Goal: Transaction & Acquisition: Purchase product/service

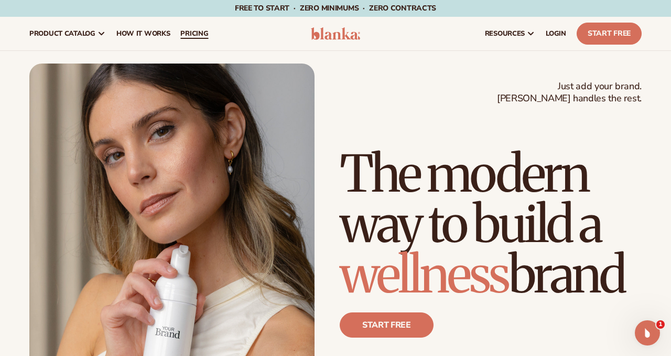
click at [199, 35] on span "pricing" at bounding box center [194, 33] width 28 height 8
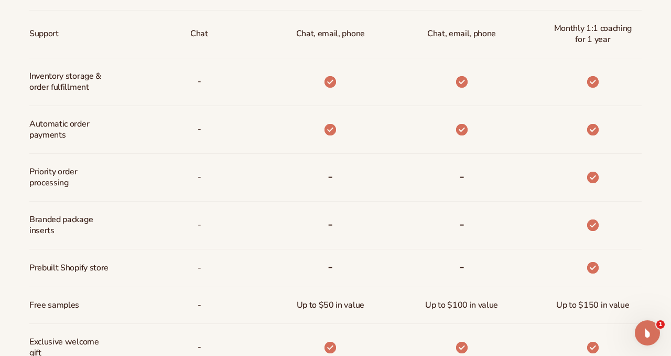
scroll to position [588, 0]
click at [640, 331] on icon "Open Intercom Messenger" at bounding box center [646, 330] width 17 height 17
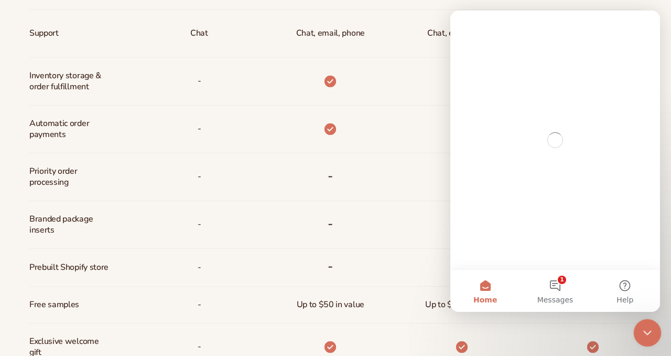
scroll to position [0, 0]
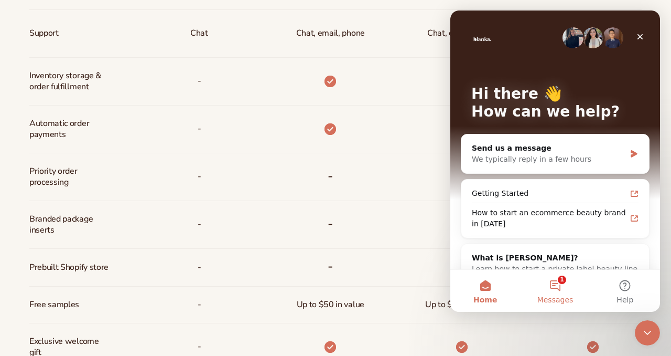
click at [561, 289] on button "1 Messages" at bounding box center [555, 291] width 70 height 42
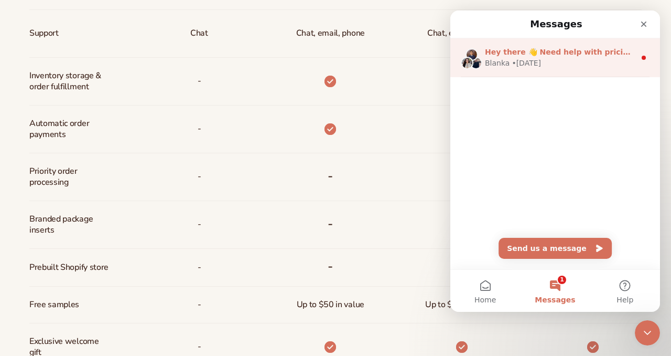
click at [589, 64] on div "[PERSON_NAME] • [DATE]" at bounding box center [560, 63] width 150 height 11
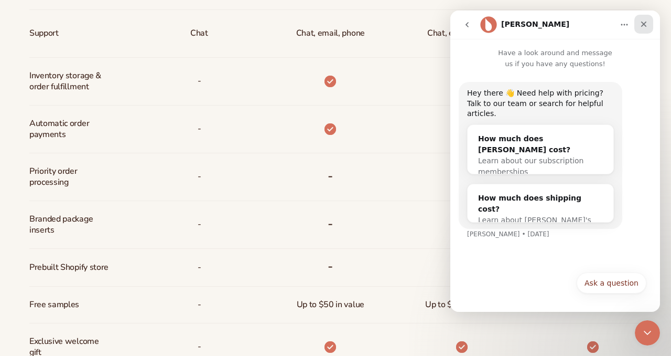
click at [641, 25] on icon "Close" at bounding box center [644, 24] width 8 height 8
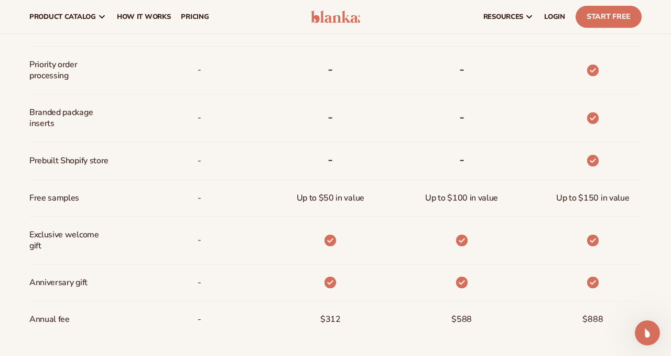
scroll to position [694, 0]
click at [79, 284] on span "Anniversary gift" at bounding box center [58, 283] width 58 height 19
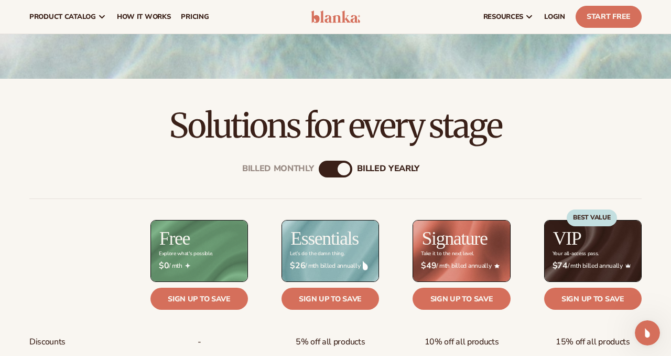
scroll to position [237, 0]
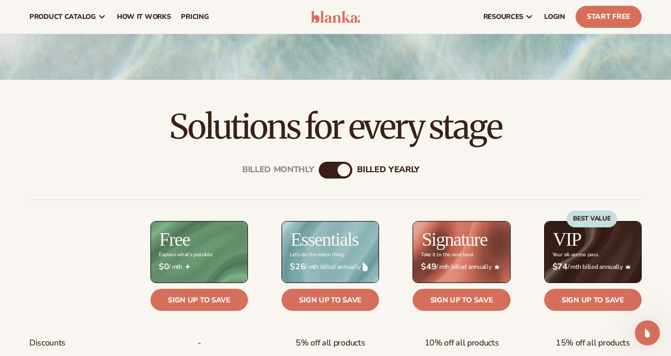
click at [336, 165] on div "Billed Monthly billed Yearly" at bounding box center [336, 170] width 34 height 17
click at [340, 170] on div "billed Yearly" at bounding box center [344, 170] width 13 height 13
click at [323, 172] on div "Billed Monthly" at bounding box center [325, 170] width 13 height 13
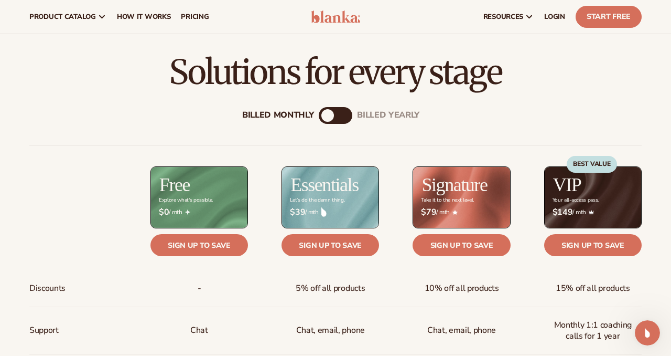
scroll to position [291, 0]
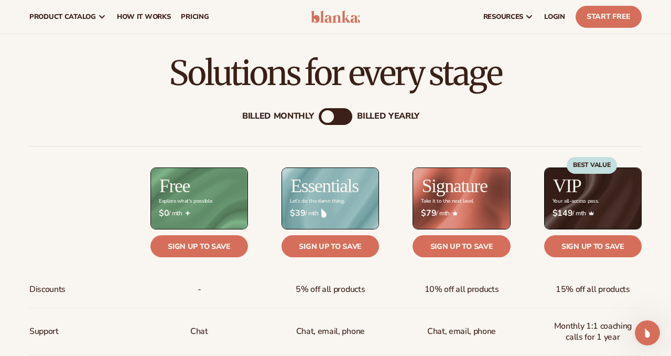
click at [365, 117] on div "billed Yearly" at bounding box center [388, 116] width 62 height 10
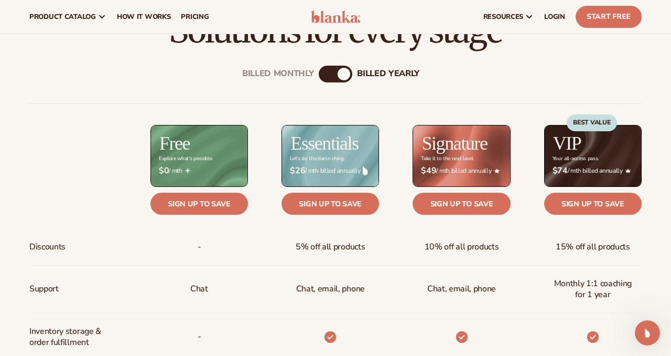
scroll to position [0, 0]
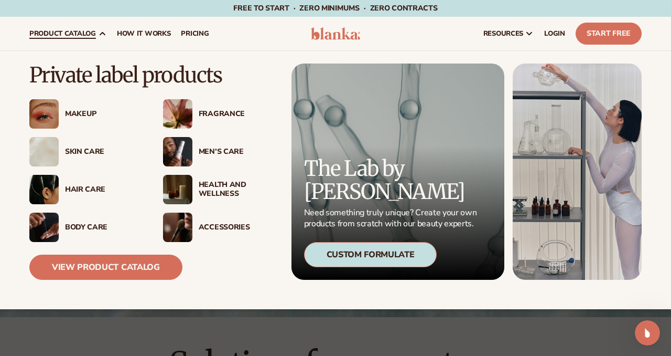
click at [89, 116] on div "Makeup" at bounding box center [103, 114] width 77 height 9
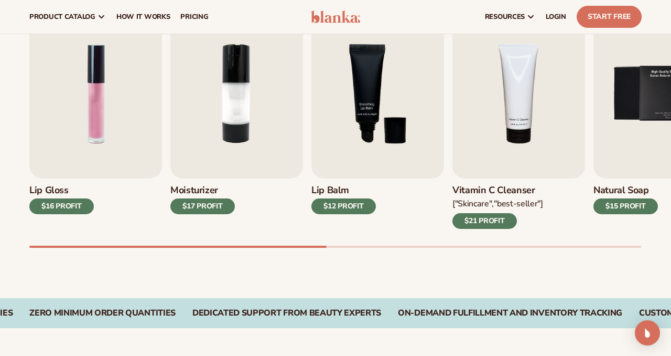
scroll to position [328, 0]
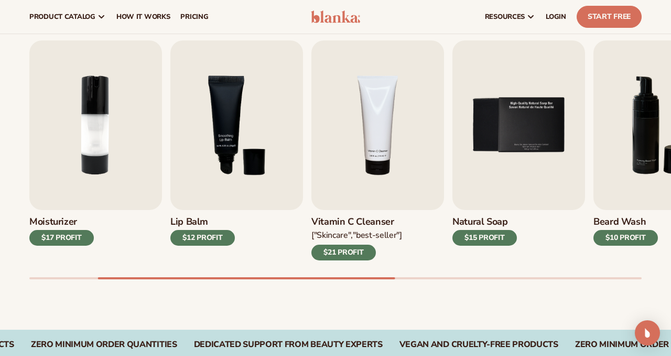
click at [538, 278] on div at bounding box center [335, 278] width 612 height 2
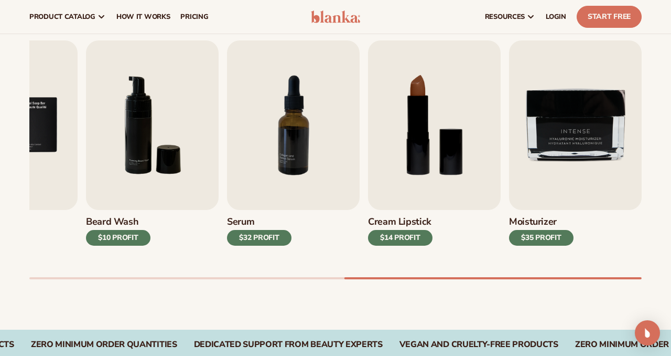
click at [296, 277] on div at bounding box center [335, 278] width 612 height 2
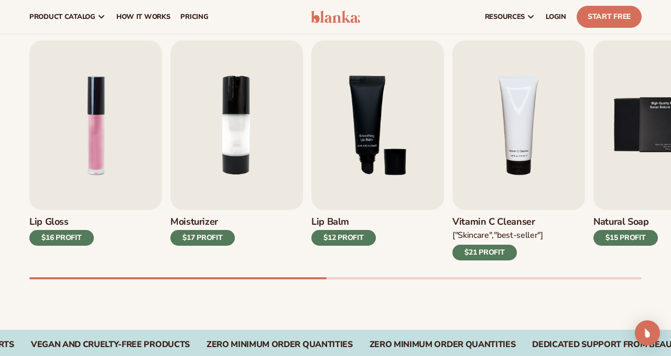
click at [90, 283] on div "Best sellers Private label products to start your beauty and self care line tod…" at bounding box center [335, 141] width 671 height 376
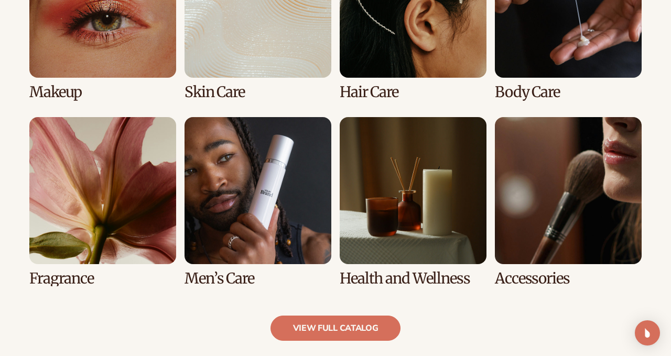
scroll to position [857, 0]
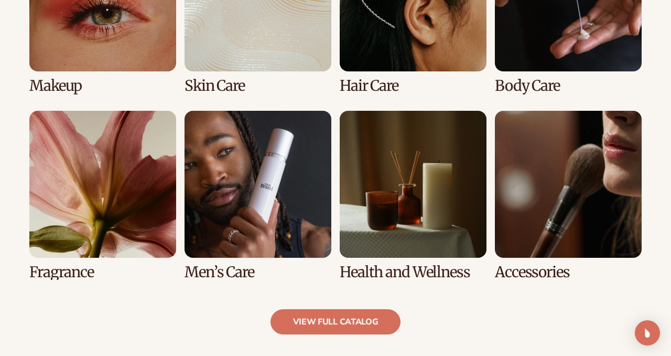
click at [414, 248] on link "7 / 8" at bounding box center [413, 195] width 147 height 169
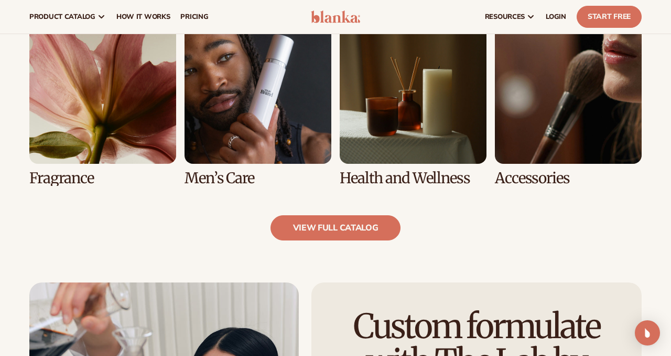
scroll to position [950, 0]
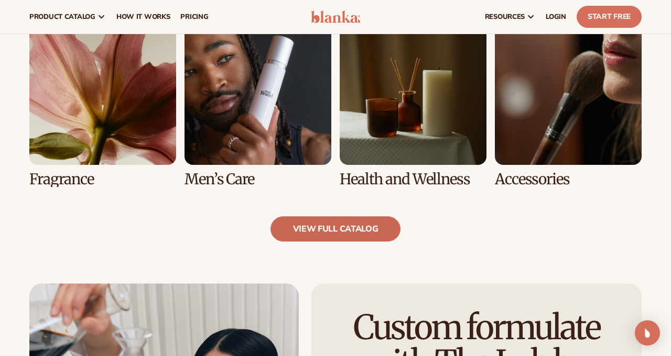
click at [359, 232] on link "view full catalog" at bounding box center [336, 228] width 131 height 25
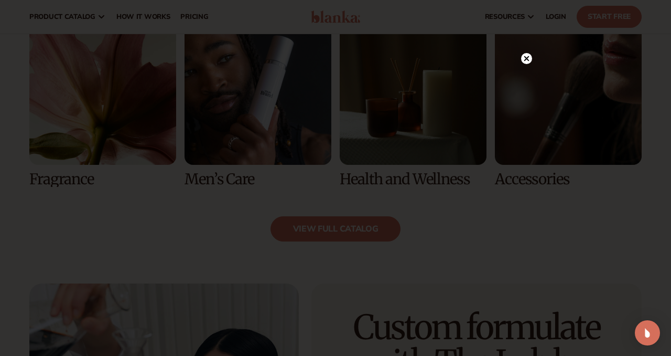
click at [525, 60] on icon at bounding box center [526, 58] width 5 height 5
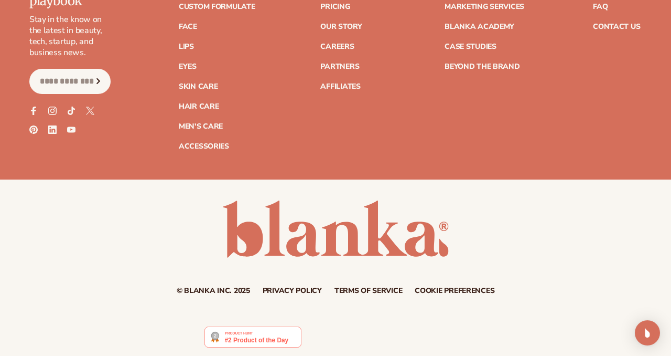
scroll to position [1917, 0]
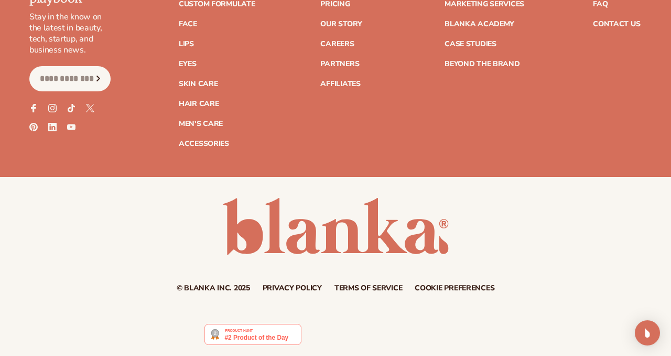
click at [248, 339] on img at bounding box center [253, 334] width 97 height 21
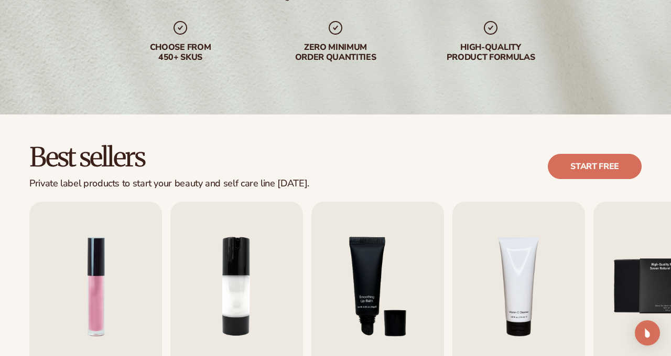
scroll to position [0, 0]
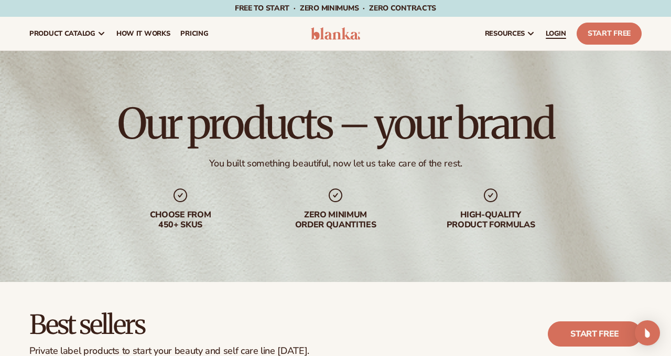
click at [563, 34] on span "LOGIN" at bounding box center [556, 33] width 20 height 8
